Goal: Task Accomplishment & Management: Use online tool/utility

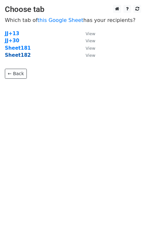
click at [20, 57] on strong "Sheet182" at bounding box center [18, 55] width 26 height 6
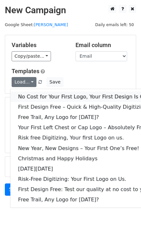
click at [31, 95] on link "No Cost for Your First Logo, Your First Design Is On Us!" at bounding box center [87, 97] width 155 height 10
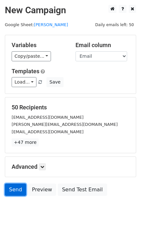
click at [13, 193] on link "Send" at bounding box center [15, 190] width 21 height 12
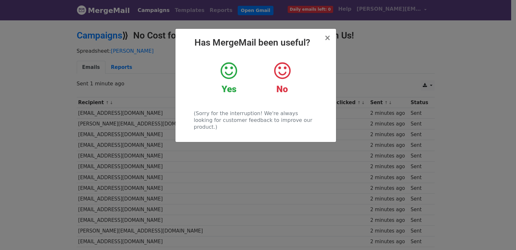
click at [183, 159] on div "× Has MergeMail been useful? Yes No (Sorry for the interruption! We're always l…" at bounding box center [258, 134] width 516 height 230
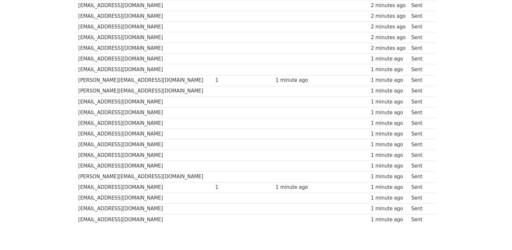
scroll to position [449, 0]
